Goal: Find contact information: Obtain details needed to contact an individual or organization

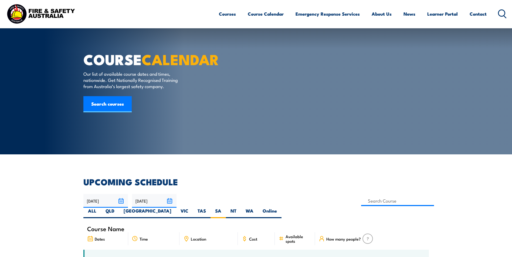
scroll to position [124, 0]
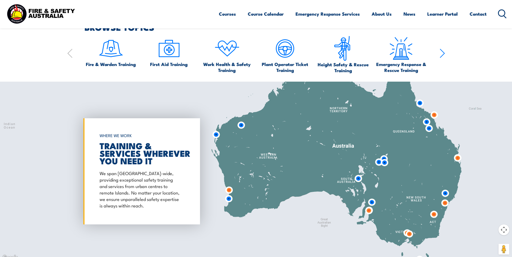
scroll to position [458, 0]
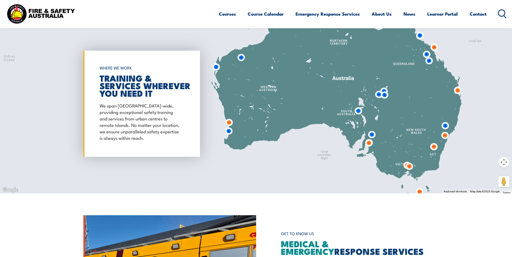
click at [368, 143] on img at bounding box center [368, 143] width 10 height 10
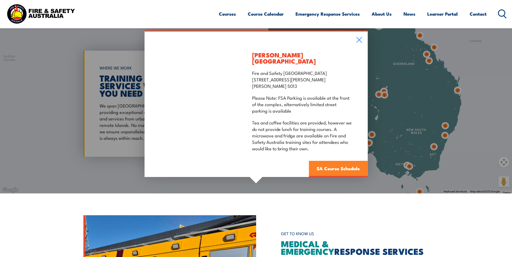
click at [342, 170] on link "SA Course Schedule" at bounding box center [337, 169] width 59 height 16
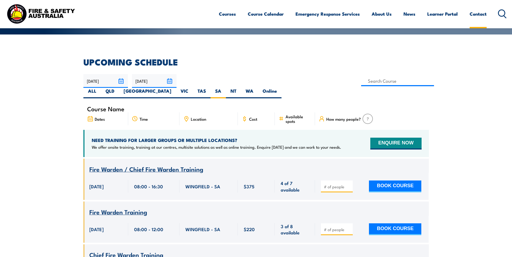
click at [472, 15] on link "Contact" at bounding box center [477, 14] width 17 height 14
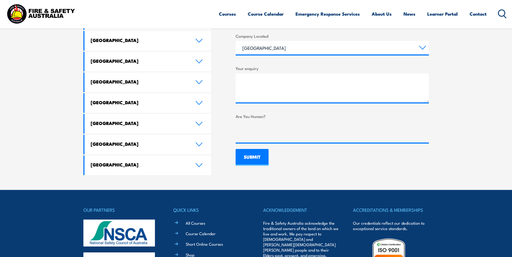
scroll to position [284, 0]
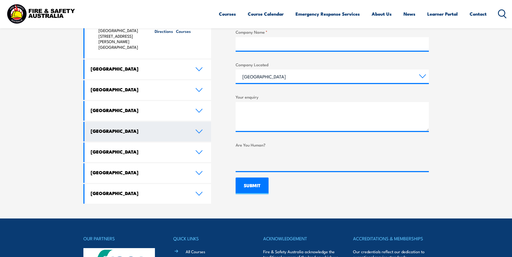
click at [103, 128] on h4 "[GEOGRAPHIC_DATA]" at bounding box center [139, 131] width 97 height 6
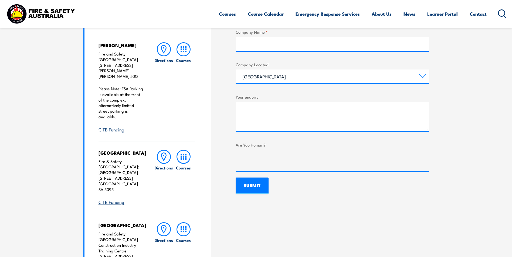
click at [35, 128] on section "Speak to a specialist call [PHONE_NUMBER] LOCATIONS NEAR [GEOGRAPHIC_DATA] [GEO…" at bounding box center [256, 139] width 512 height 536
